Goal: Communication & Community: Ask a question

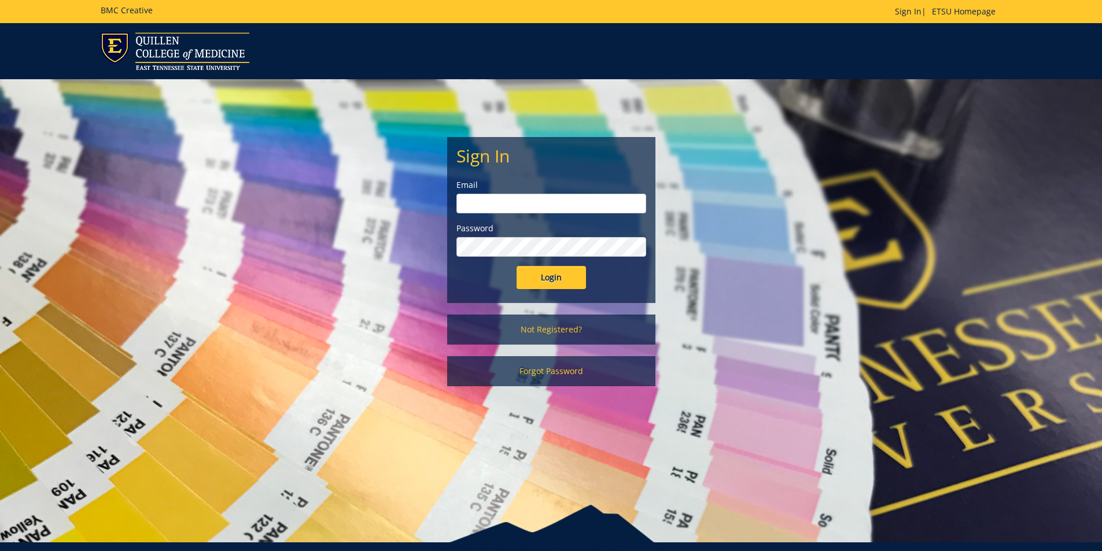
type input "goepel@etsu.edu"
click at [530, 285] on input "Login" at bounding box center [551, 277] width 69 height 23
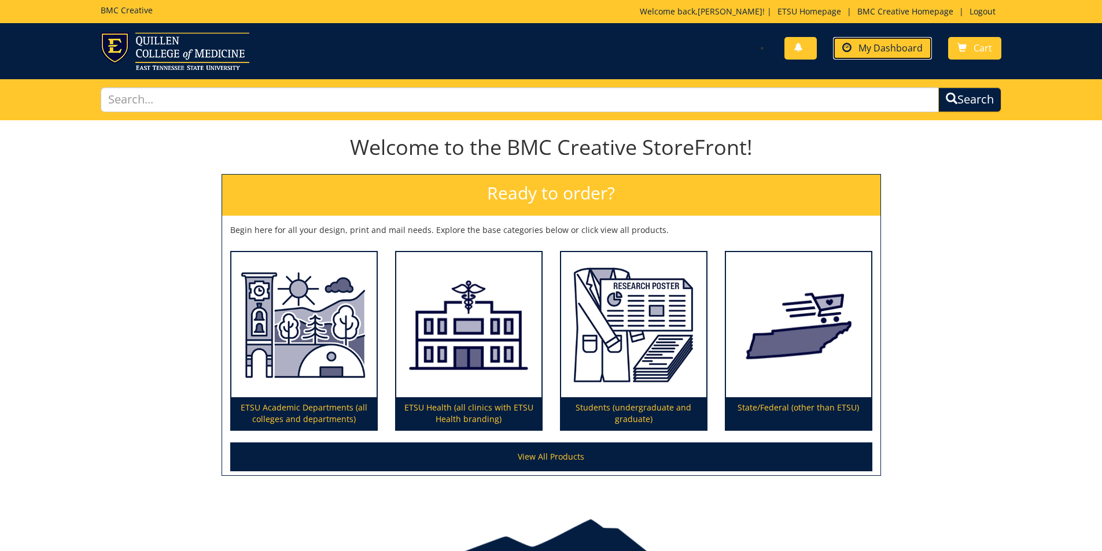
click at [874, 46] on span "My Dashboard" at bounding box center [891, 48] width 64 height 13
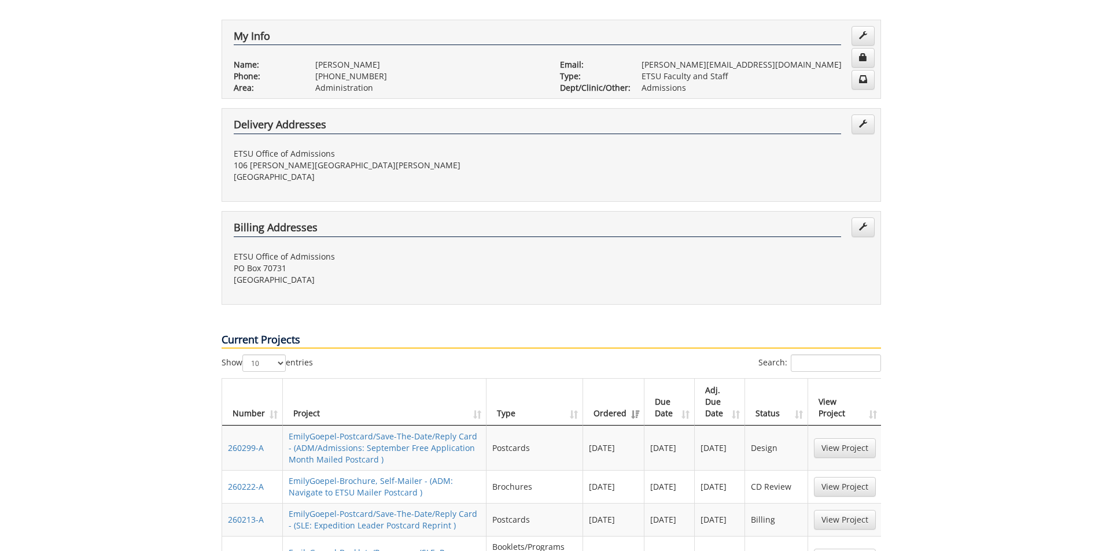
scroll to position [347, 0]
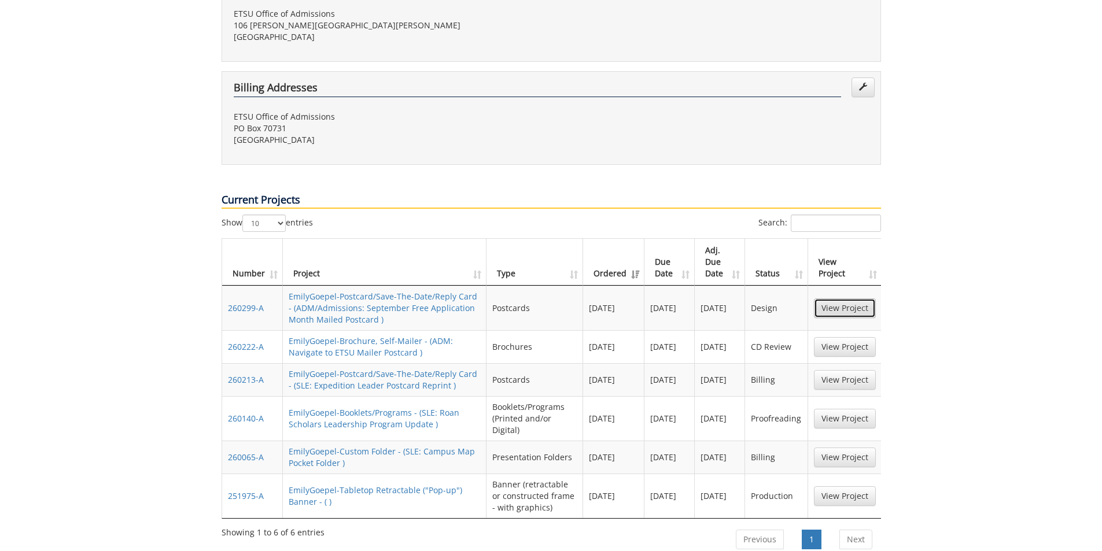
click at [835, 299] on link "View Project" at bounding box center [845, 309] width 62 height 20
click at [852, 337] on link "View Project" at bounding box center [845, 347] width 62 height 20
click at [857, 487] on link "View Project" at bounding box center [845, 497] width 62 height 20
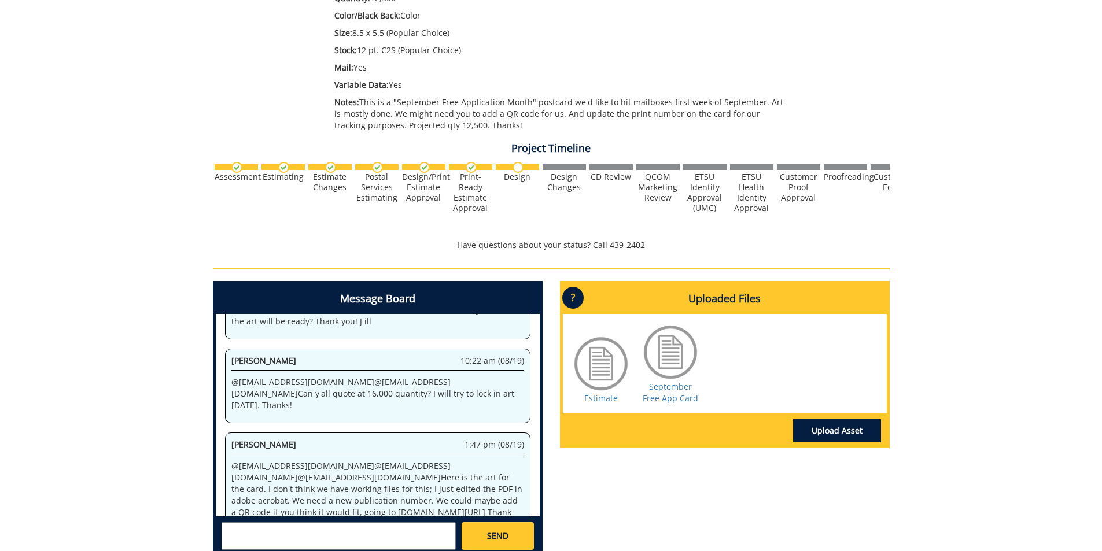
scroll to position [446, 0]
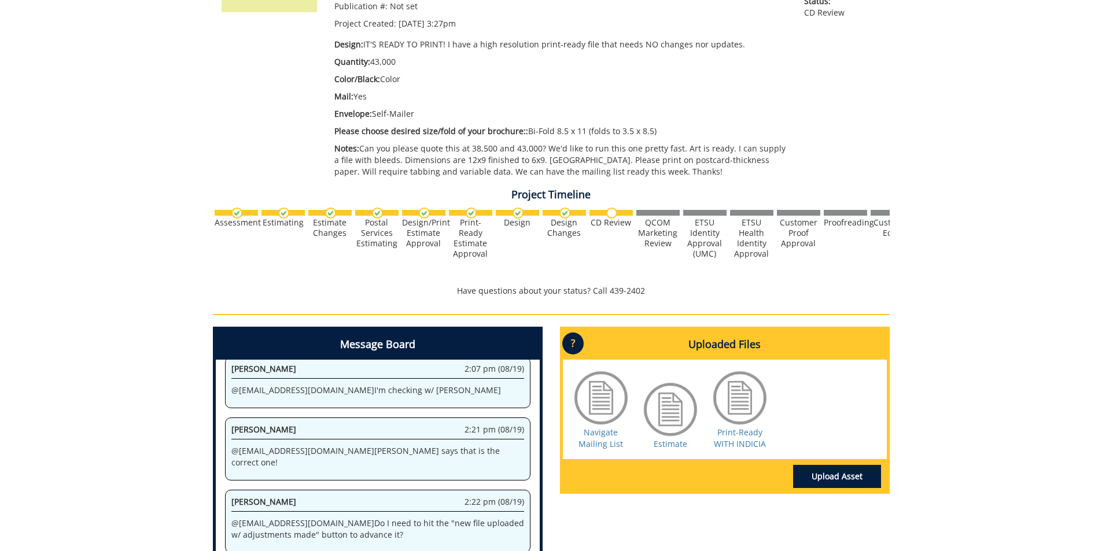
scroll to position [289, 0]
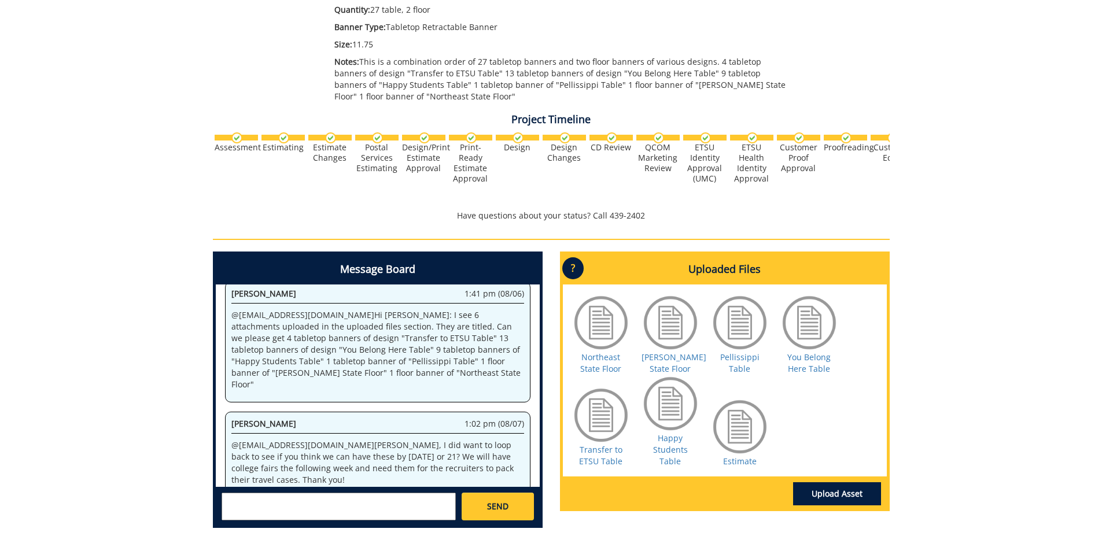
scroll to position [347, 0]
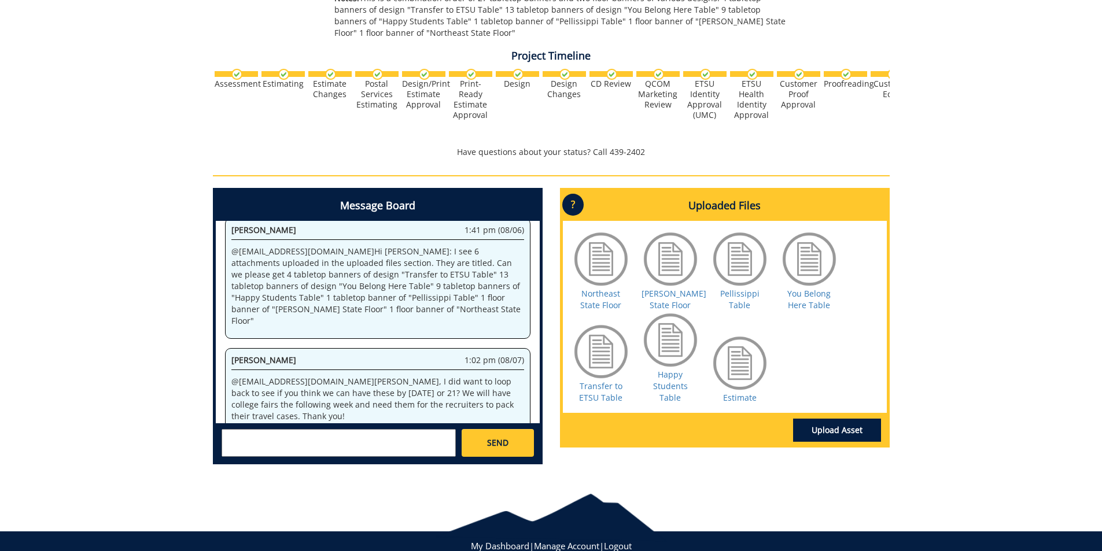
click at [345, 446] on textarea at bounding box center [339, 443] width 234 height 28
type textarea "@conleyga@etsu.edu Howdy, Fred. Checking in to see if we think these will be re…"
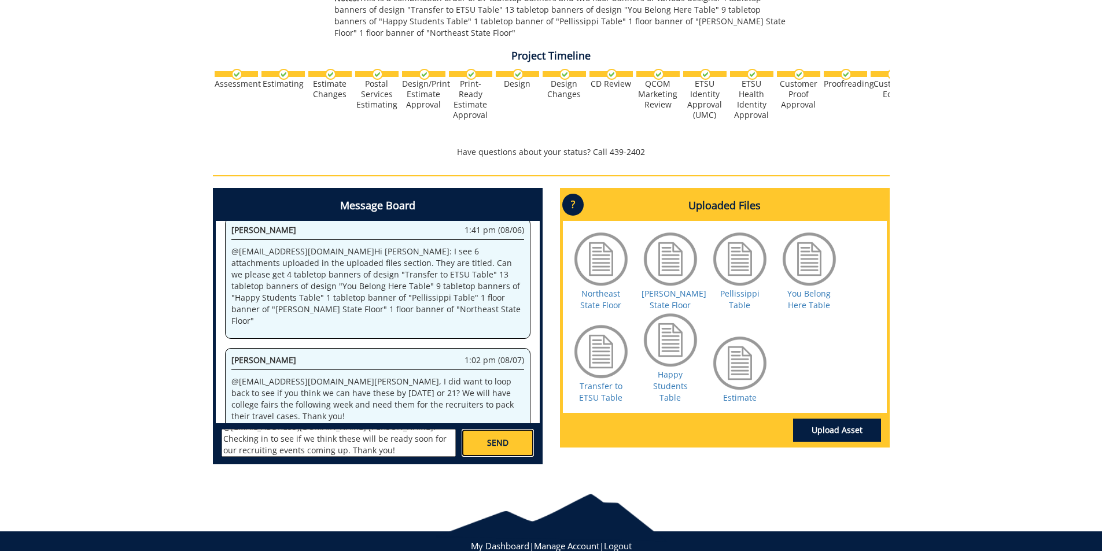
click at [502, 448] on span "SEND" at bounding box center [497, 443] width 21 height 12
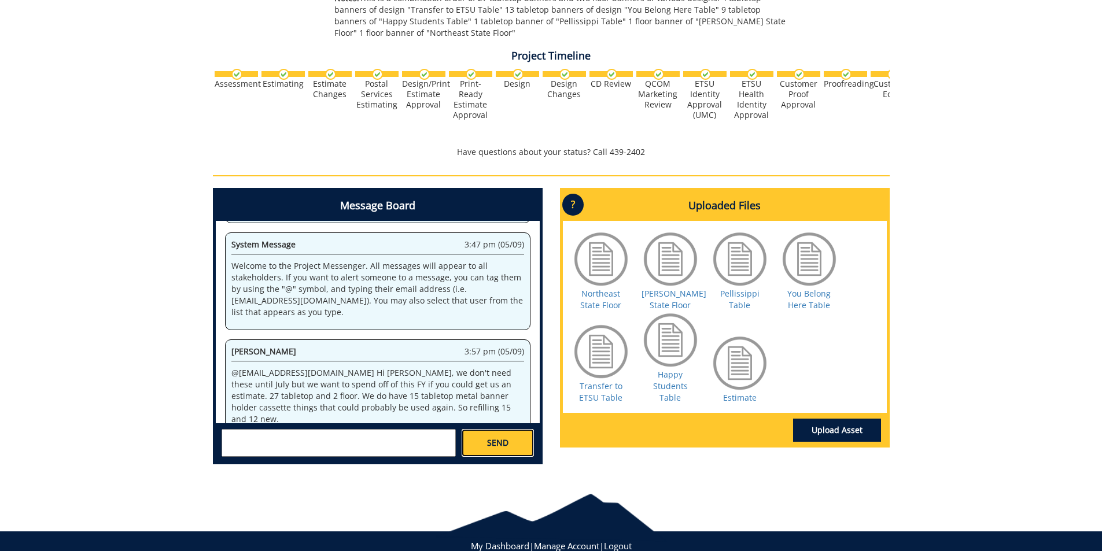
scroll to position [65247, 0]
